Goal: Task Accomplishment & Management: Manage account settings

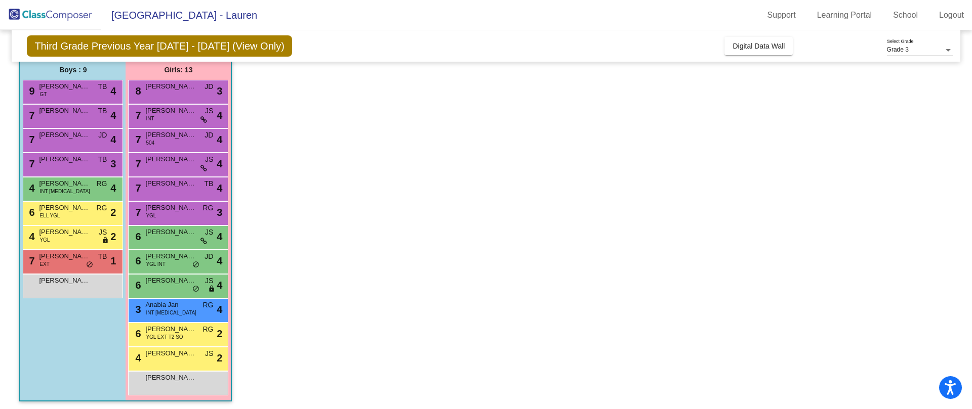
scroll to position [85, 0]
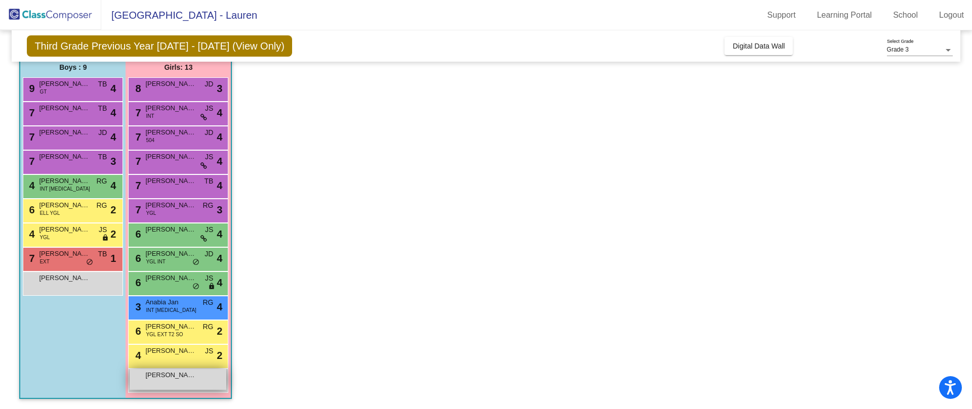
click at [195, 384] on div "Alexandra Thomas Mesquita lock do_not_disturb_alt" at bounding box center [178, 379] width 97 height 21
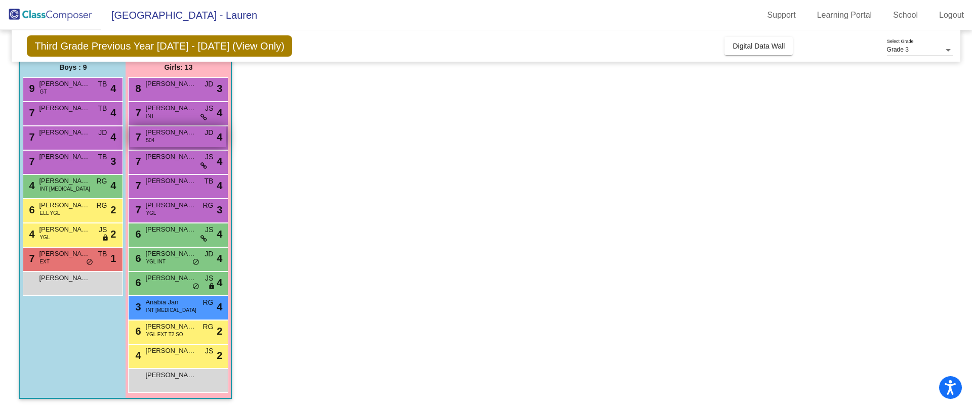
click at [177, 135] on span "[PERSON_NAME]" at bounding box center [170, 133] width 51 height 10
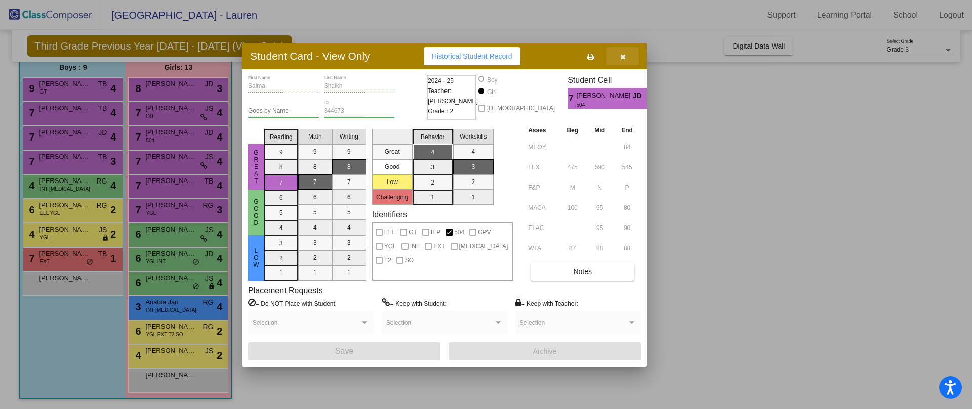
click at [623, 52] on span "button" at bounding box center [623, 56] width 6 height 8
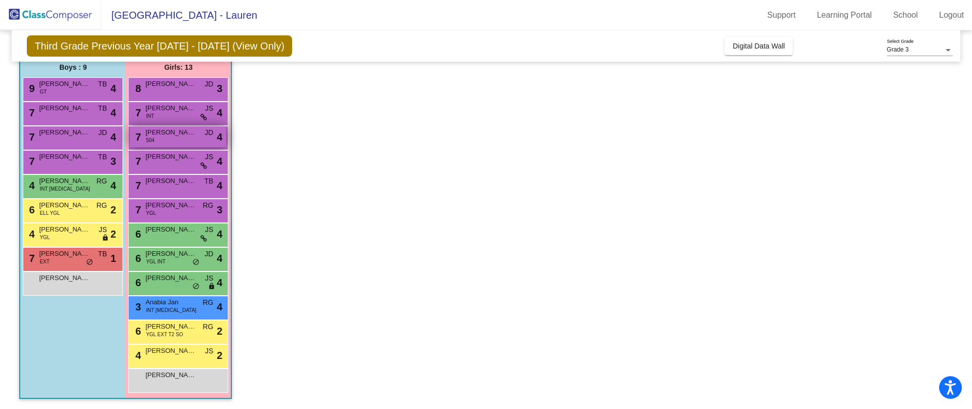
click at [174, 134] on span "[PERSON_NAME]" at bounding box center [170, 133] width 51 height 10
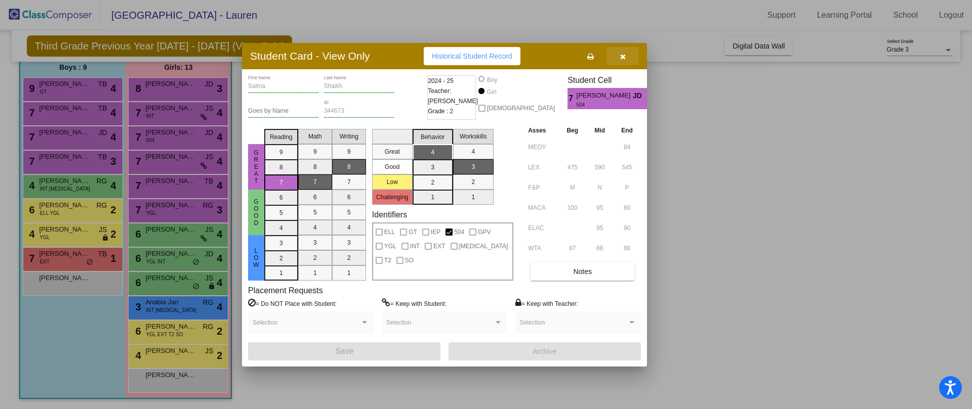
click at [623, 58] on icon "button" at bounding box center [623, 56] width 6 height 7
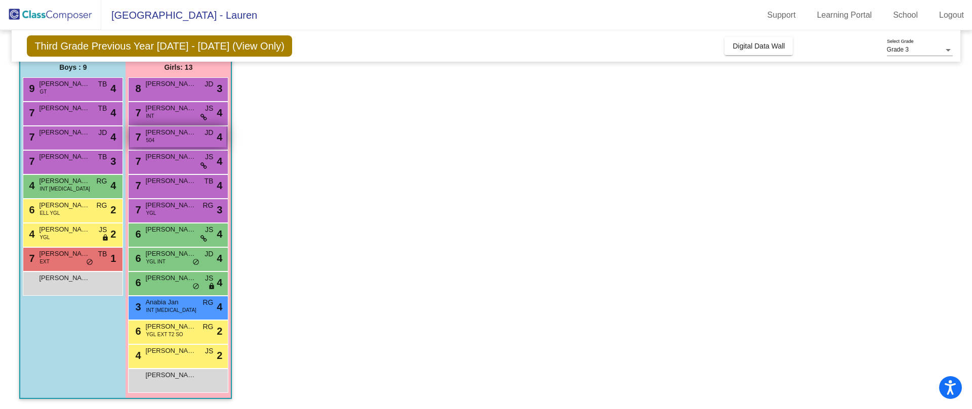
click at [191, 136] on span "[PERSON_NAME]" at bounding box center [170, 133] width 51 height 10
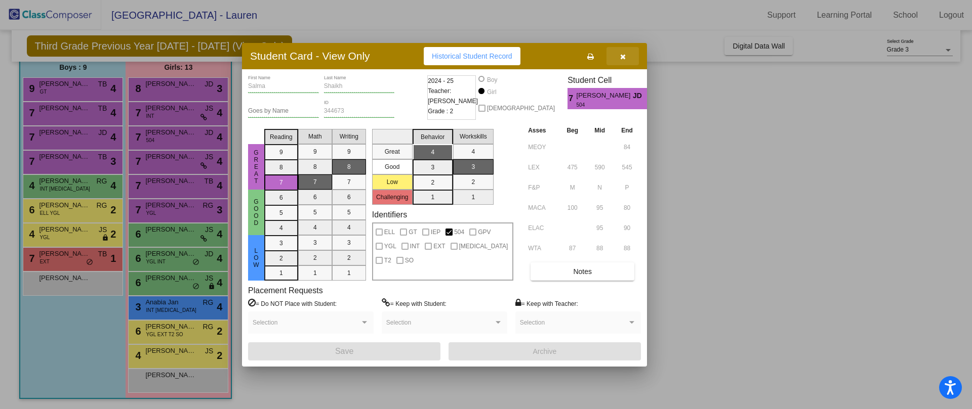
click at [623, 56] on icon "button" at bounding box center [623, 56] width 6 height 7
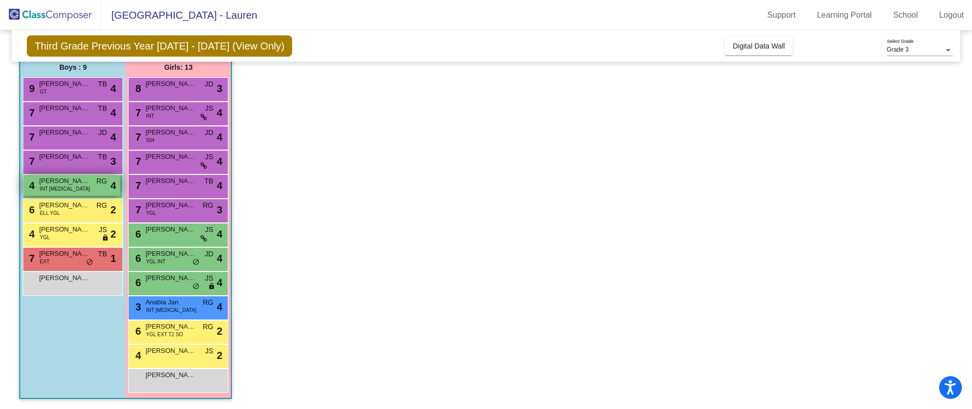
click at [74, 187] on div "4 Vivaan Mishra INT T3 RG lock do_not_disturb_alt 4" at bounding box center [71, 185] width 97 height 21
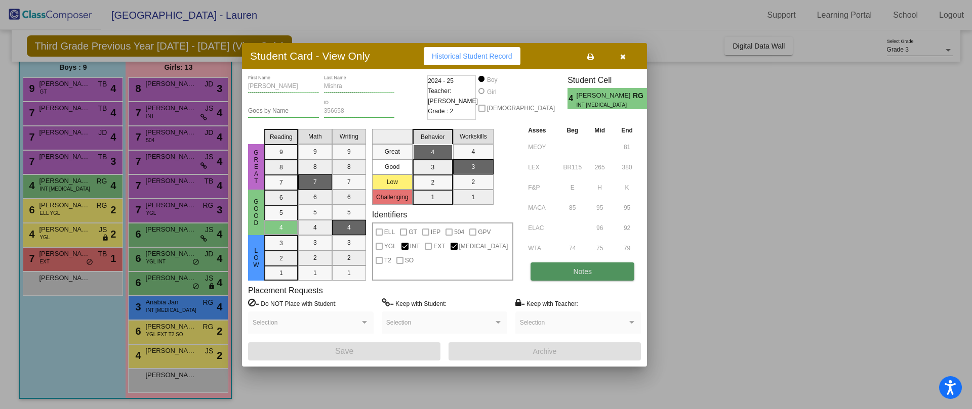
click at [576, 263] on button "Notes" at bounding box center [582, 272] width 104 height 18
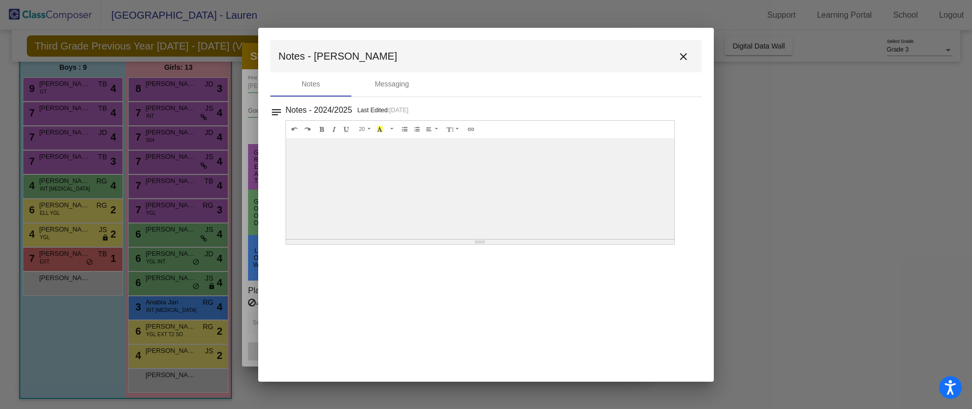
click at [686, 54] on mat-icon "close" at bounding box center [683, 57] width 12 height 12
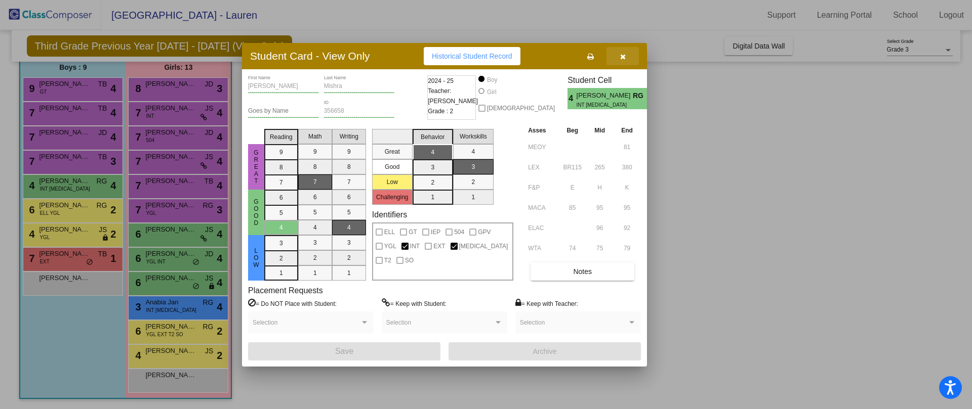
click at [622, 54] on icon "button" at bounding box center [623, 56] width 6 height 7
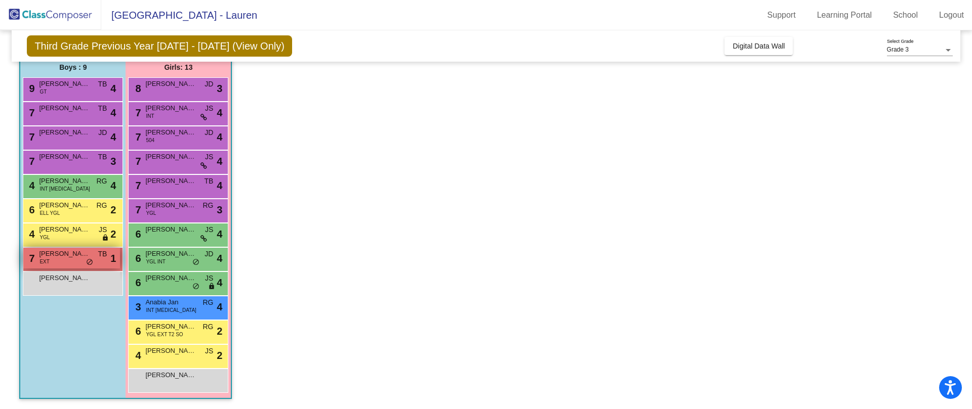
click at [76, 254] on span "[PERSON_NAME]" at bounding box center [64, 254] width 51 height 10
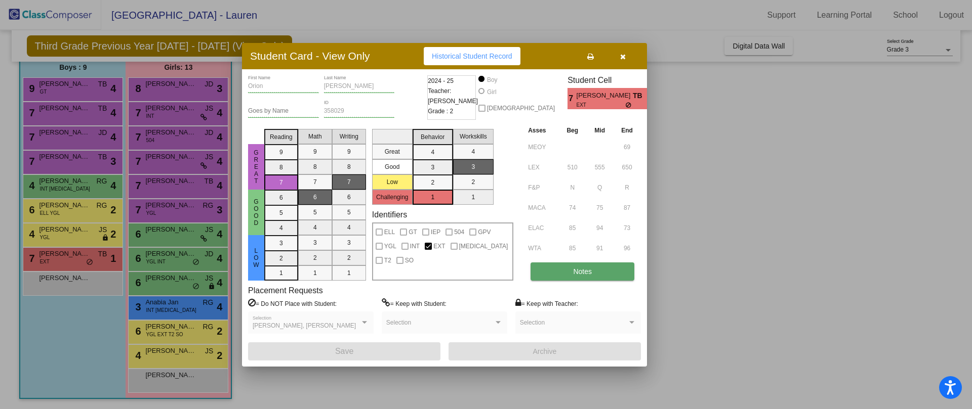
click at [599, 269] on button "Notes" at bounding box center [582, 272] width 104 height 18
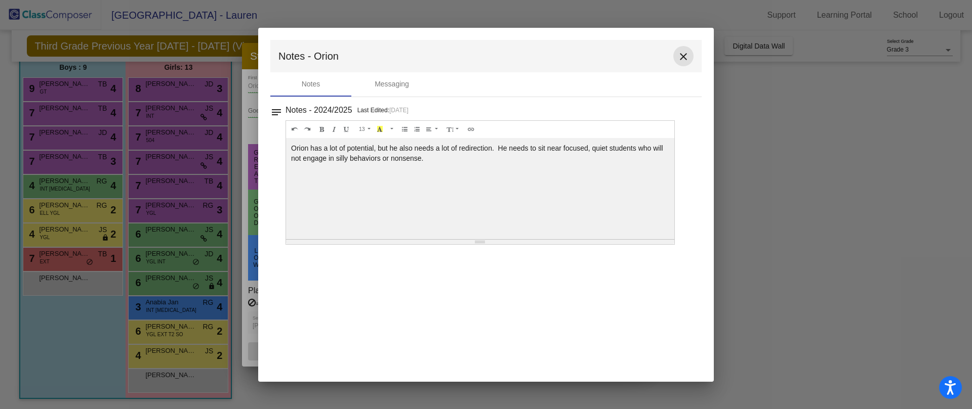
click at [678, 55] on mat-icon "close" at bounding box center [683, 57] width 12 height 12
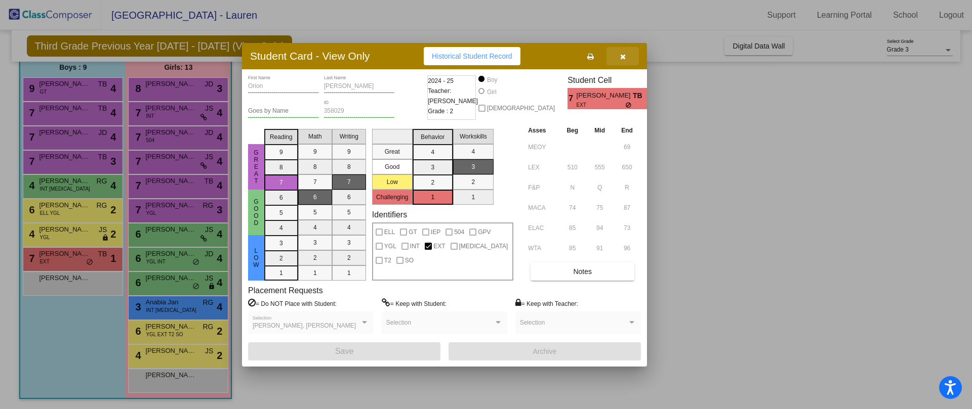
click at [624, 60] on icon "button" at bounding box center [623, 56] width 6 height 7
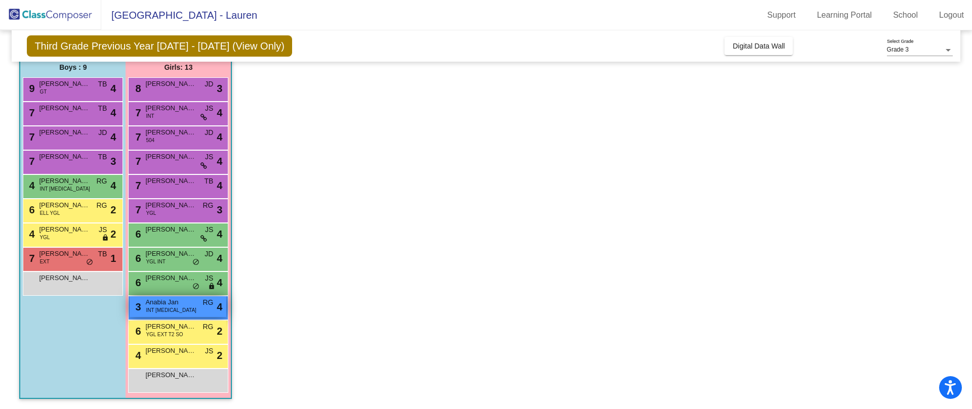
click at [186, 308] on div "3 Anabia Jan INT T3 RG lock do_not_disturb_alt 4" at bounding box center [178, 307] width 97 height 21
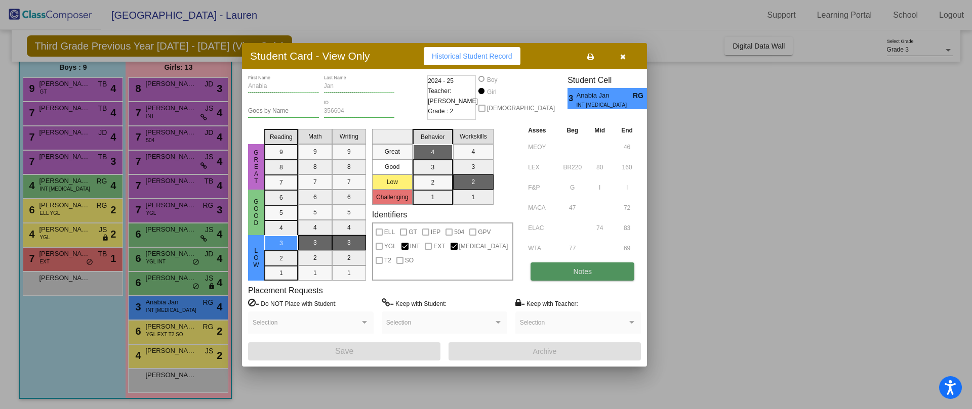
click at [574, 272] on span "Notes" at bounding box center [582, 272] width 19 height 8
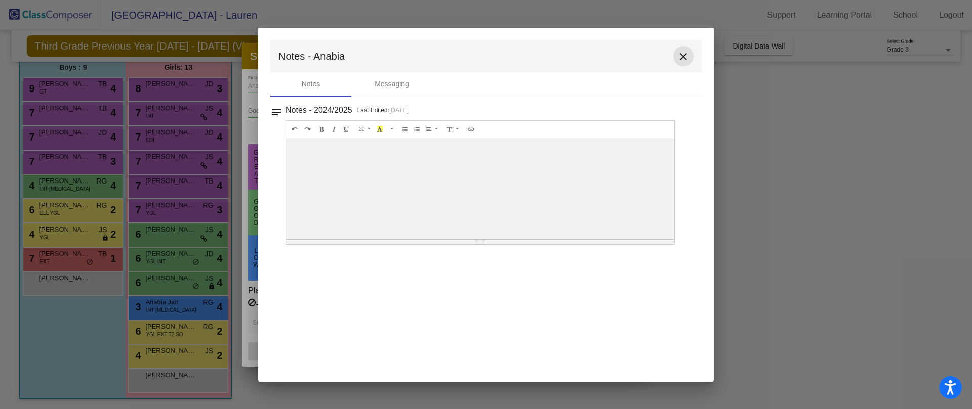
click at [679, 56] on mat-icon "close" at bounding box center [683, 57] width 12 height 12
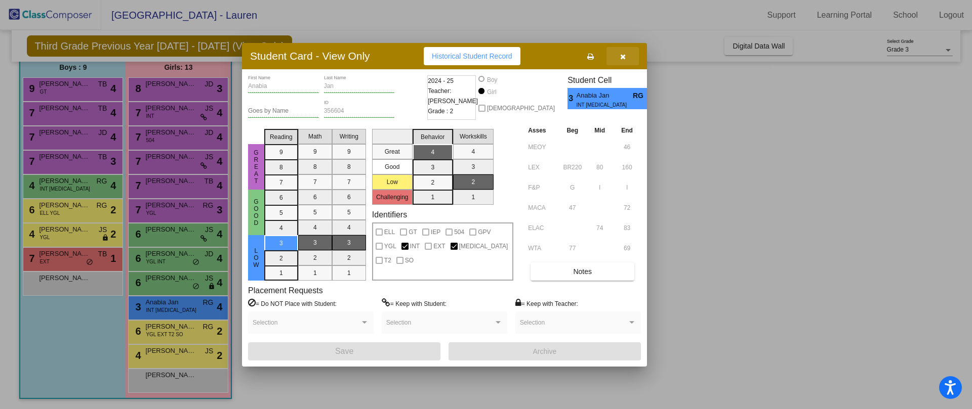
click at [621, 57] on icon "button" at bounding box center [623, 56] width 6 height 7
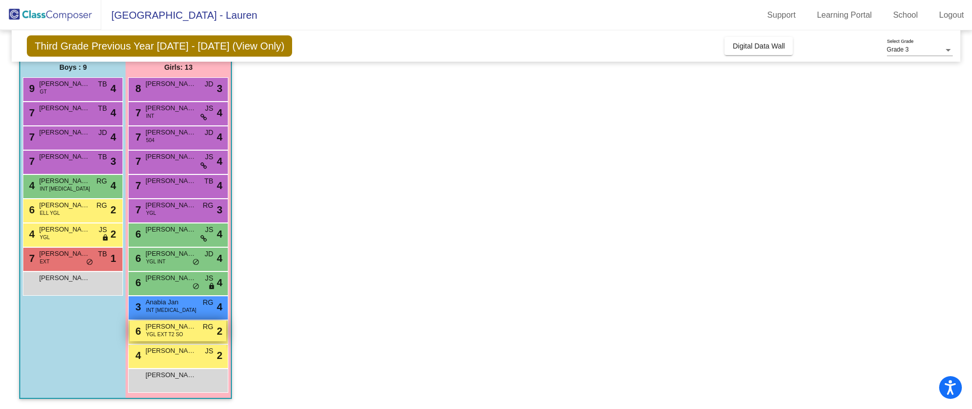
click at [195, 327] on span "[PERSON_NAME]" at bounding box center [170, 327] width 51 height 10
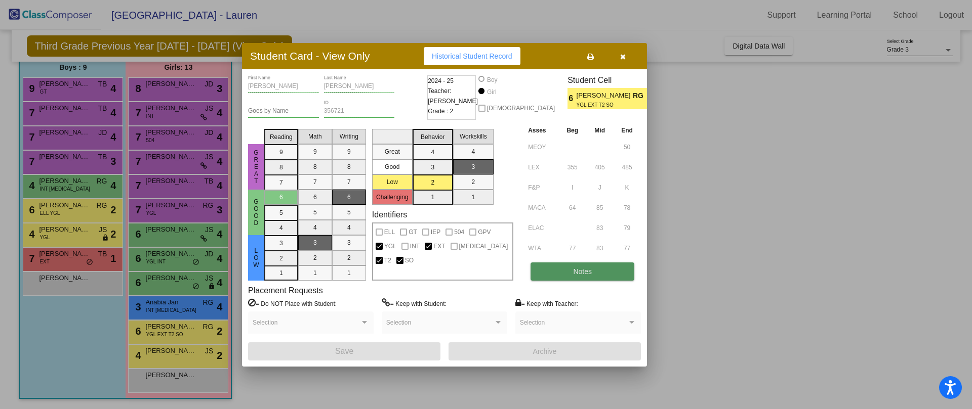
click at [583, 268] on span "Notes" at bounding box center [582, 272] width 19 height 8
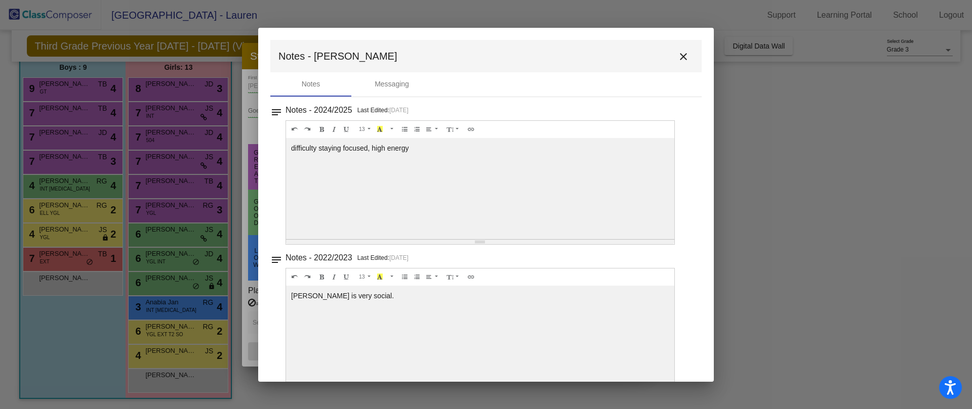
click at [677, 55] on mat-icon "close" at bounding box center [683, 57] width 12 height 12
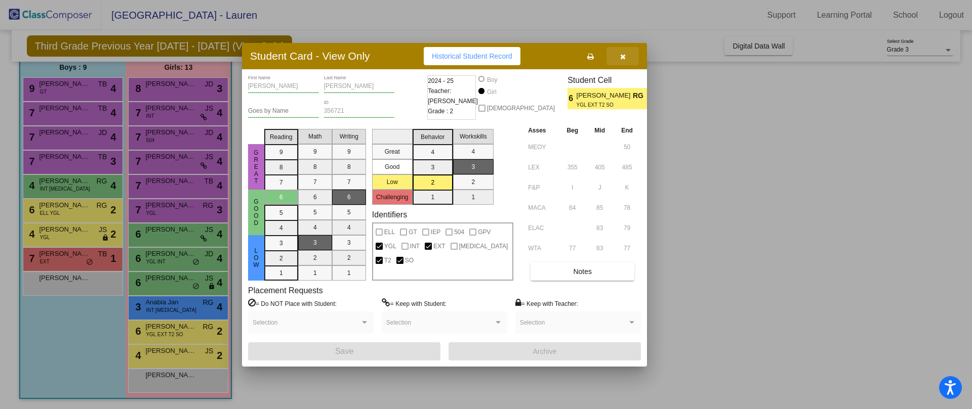
click at [620, 55] on icon "button" at bounding box center [623, 56] width 6 height 7
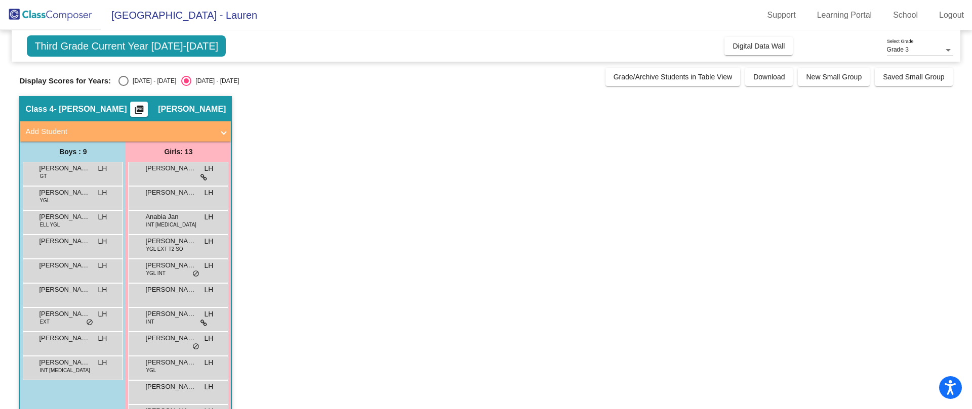
click at [119, 78] on div "Select an option" at bounding box center [123, 81] width 10 height 10
click at [123, 86] on input "[DATE] - [DATE]" at bounding box center [123, 86] width 1 height 1
radio input "true"
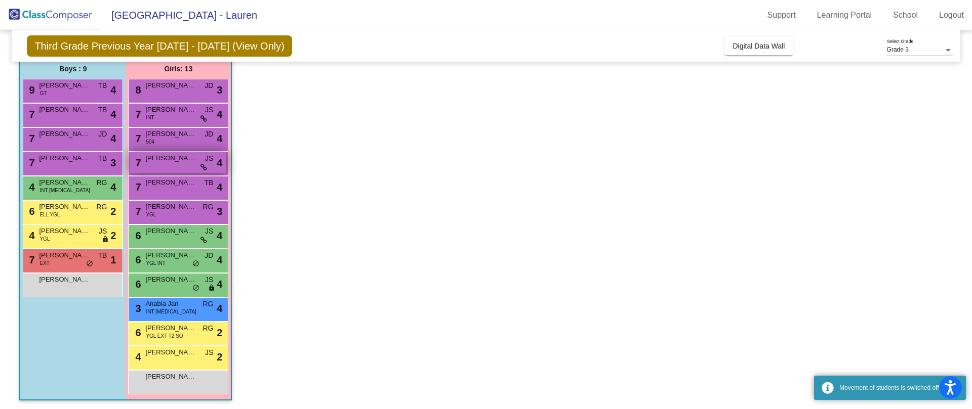
scroll to position [85, 0]
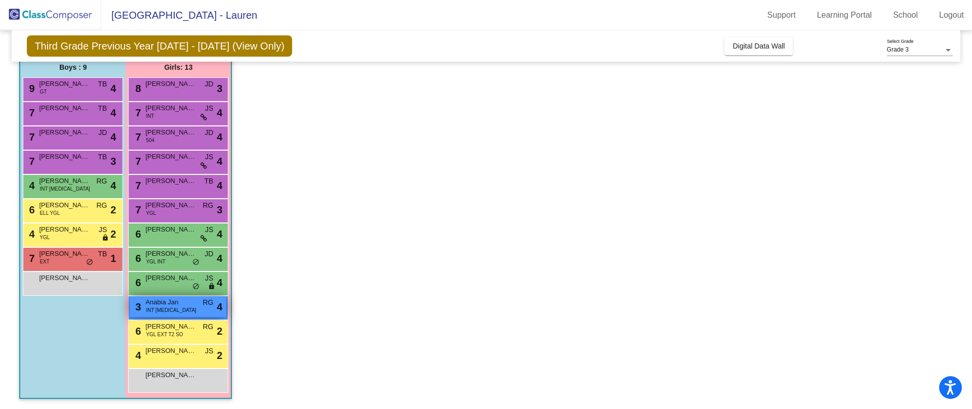
click at [165, 301] on span "Anabia Jan" at bounding box center [170, 303] width 51 height 10
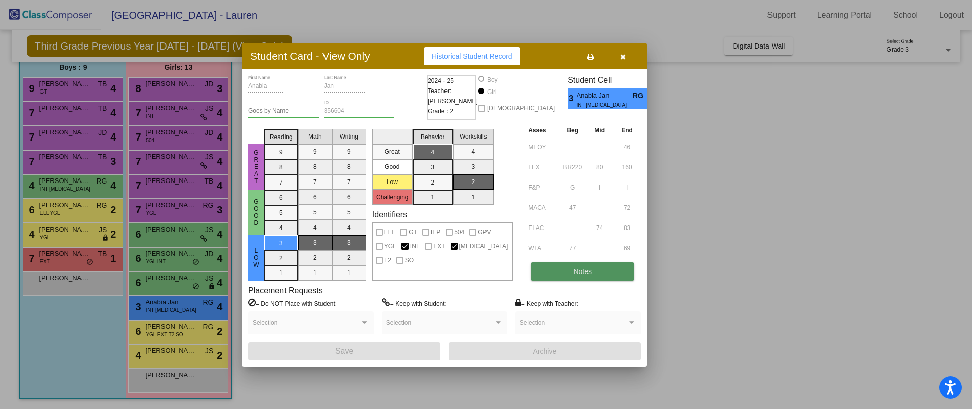
click at [576, 271] on span "Notes" at bounding box center [582, 272] width 19 height 8
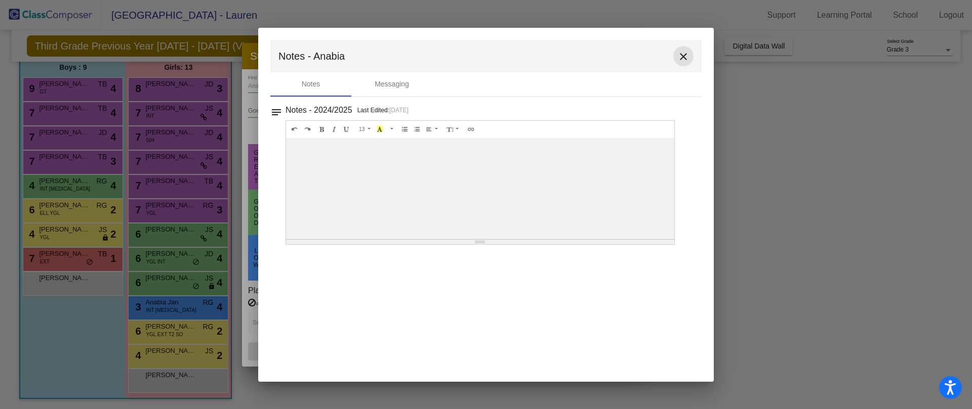
click at [688, 51] on mat-icon "close" at bounding box center [683, 57] width 12 height 12
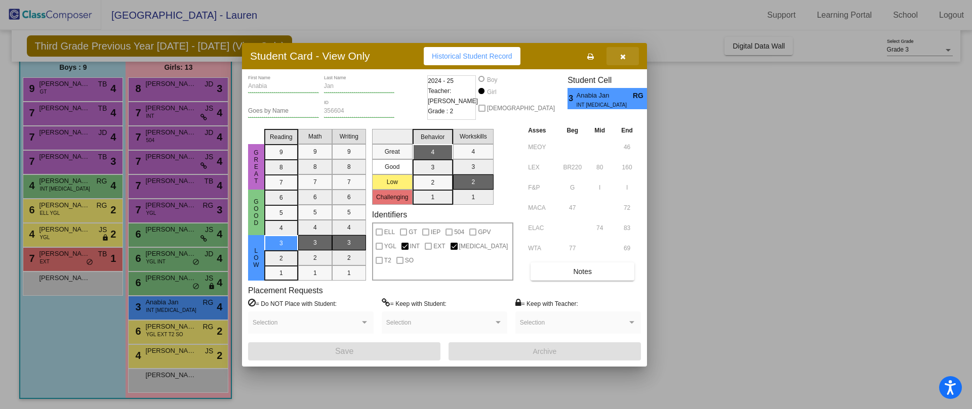
click at [627, 56] on button "button" at bounding box center [622, 56] width 32 height 18
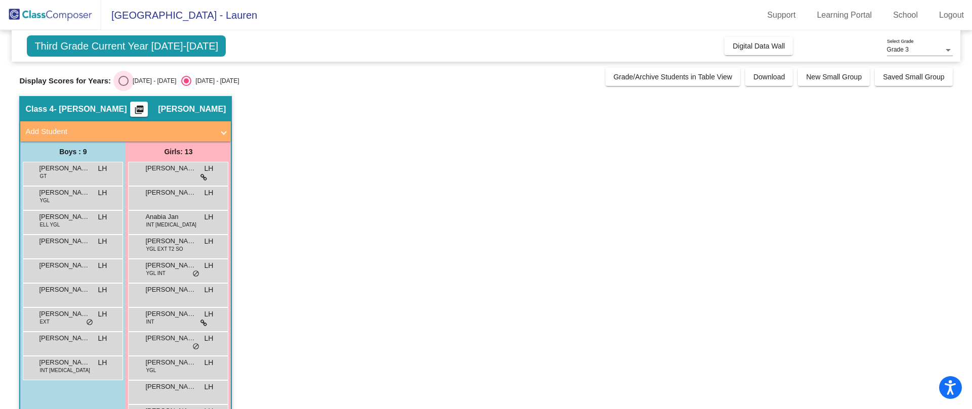
click at [120, 77] on div "Select an option" at bounding box center [123, 81] width 10 height 10
click at [123, 86] on input "[DATE] - [DATE]" at bounding box center [123, 86] width 1 height 1
radio input "true"
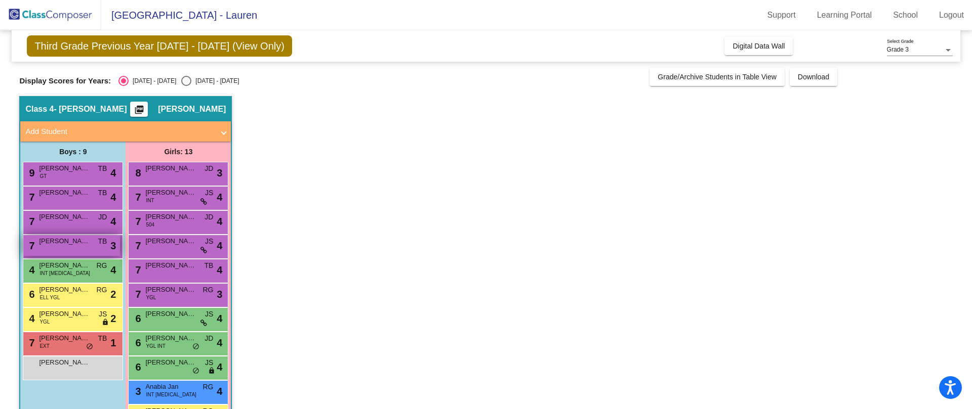
click at [81, 245] on span "[PERSON_NAME]" at bounding box center [64, 241] width 51 height 10
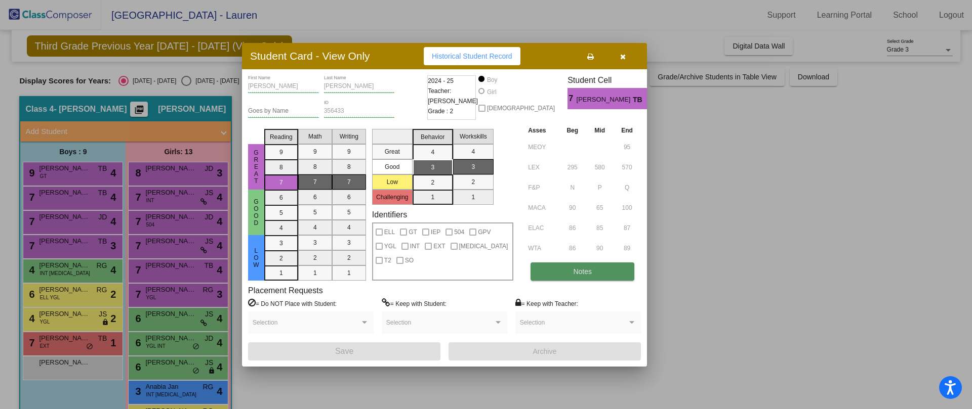
click at [601, 270] on button "Notes" at bounding box center [582, 272] width 104 height 18
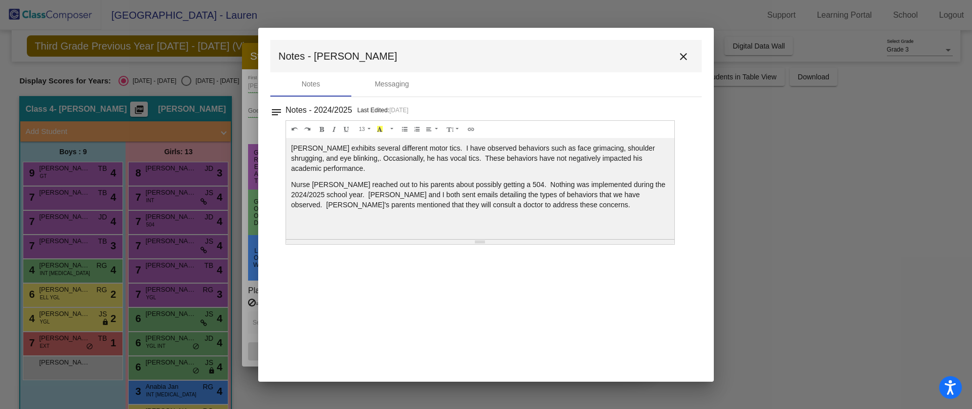
click at [683, 55] on mat-icon "close" at bounding box center [683, 57] width 12 height 12
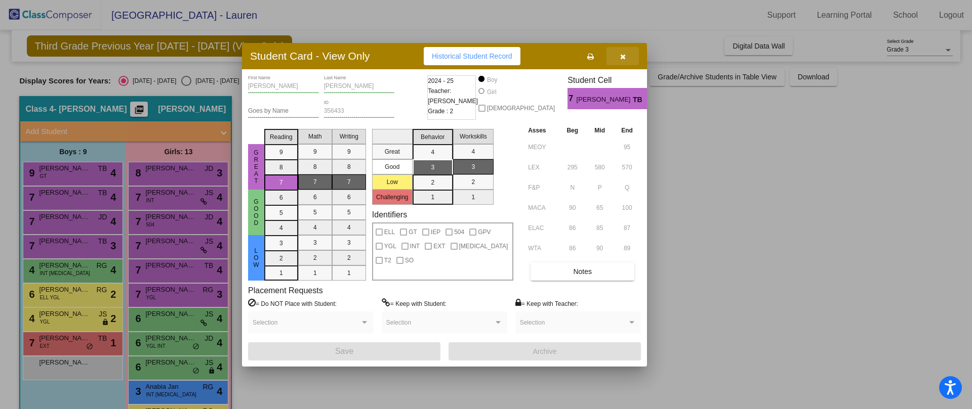
click at [622, 53] on icon "button" at bounding box center [623, 56] width 6 height 7
